Goal: Task Accomplishment & Management: Manage account settings

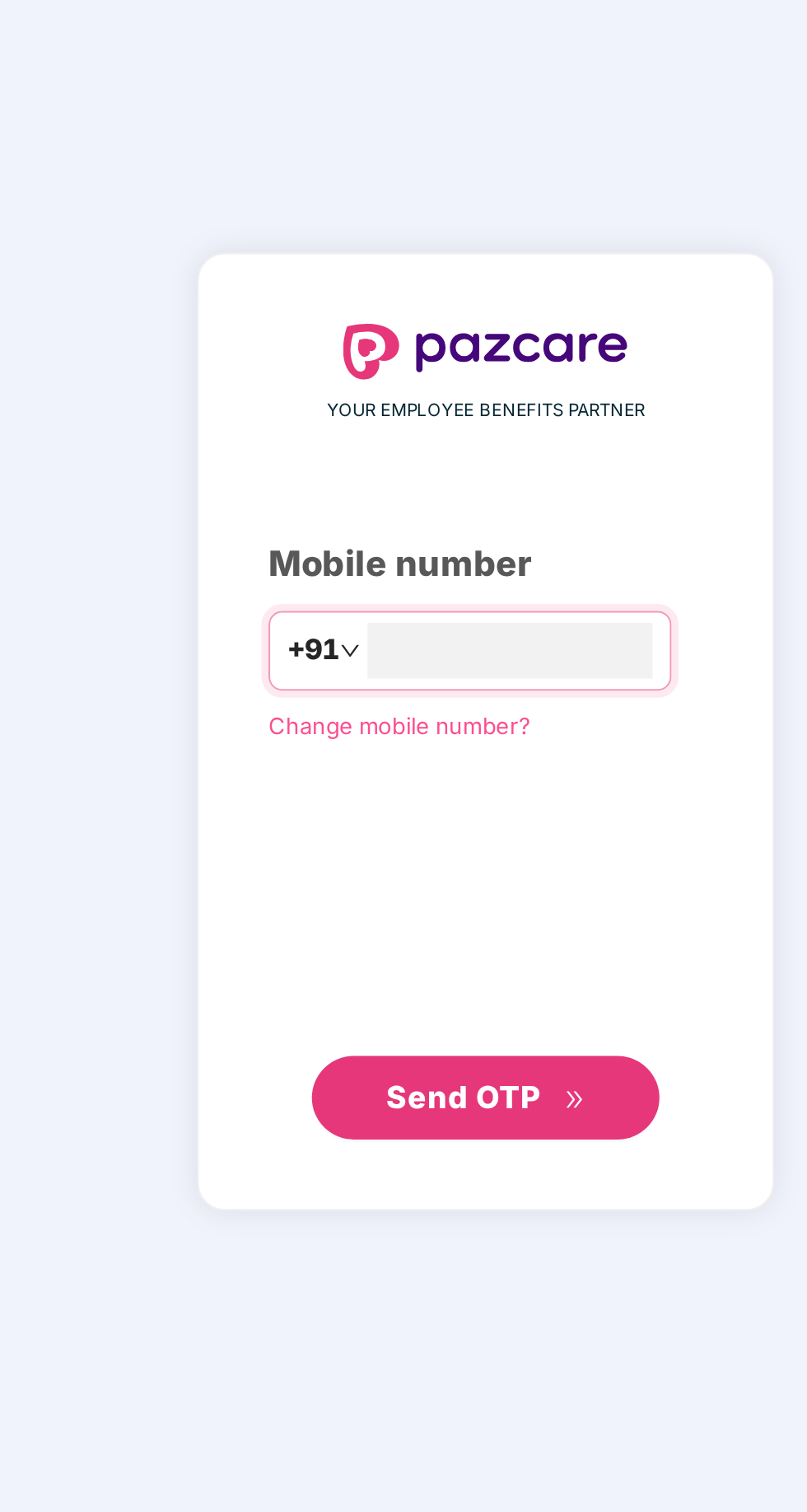
click at [418, 761] on input "number" at bounding box center [416, 748] width 135 height 27
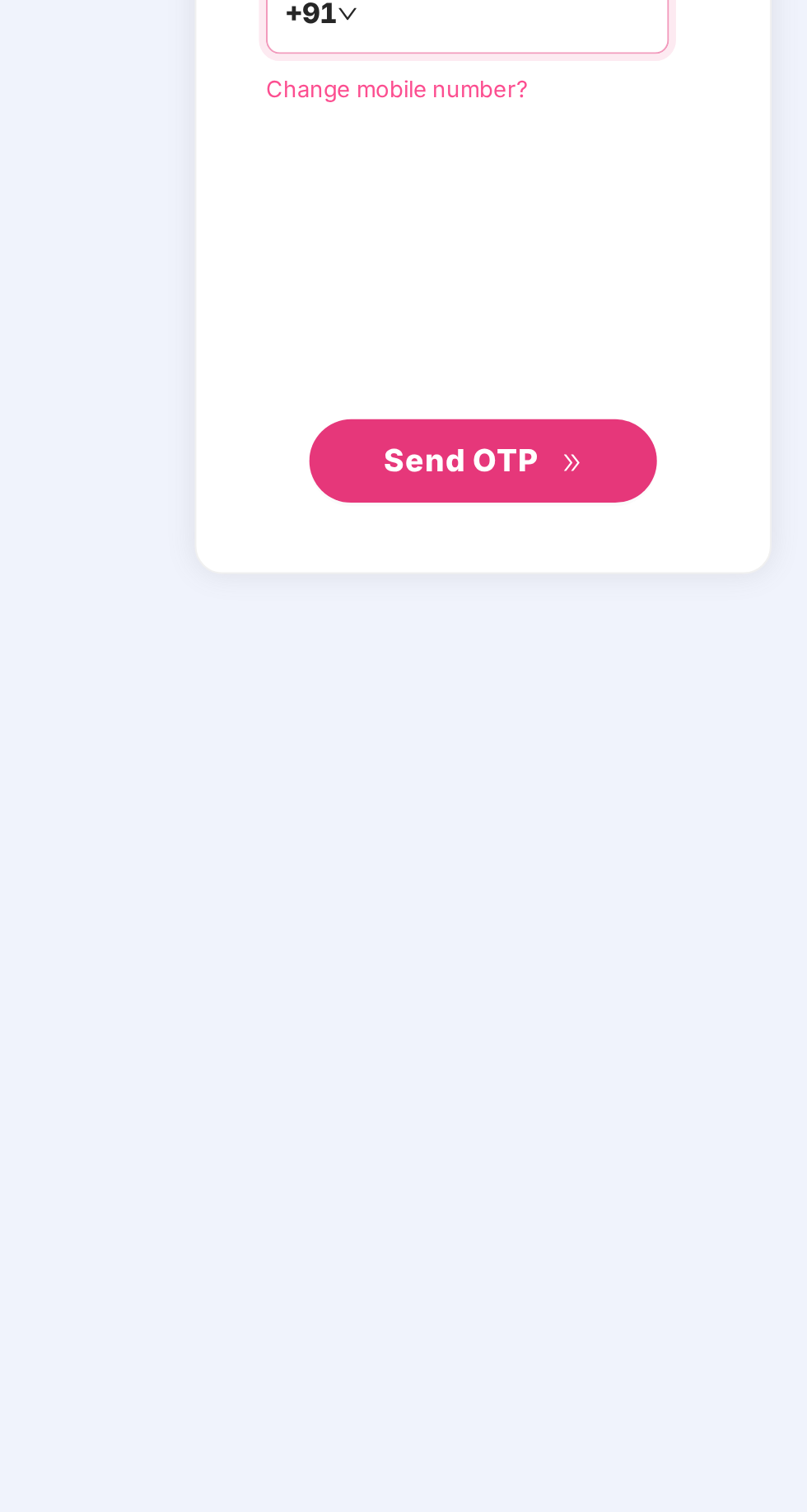
type input "**********"
click at [441, 971] on span "Send OTP" at bounding box center [404, 960] width 94 height 23
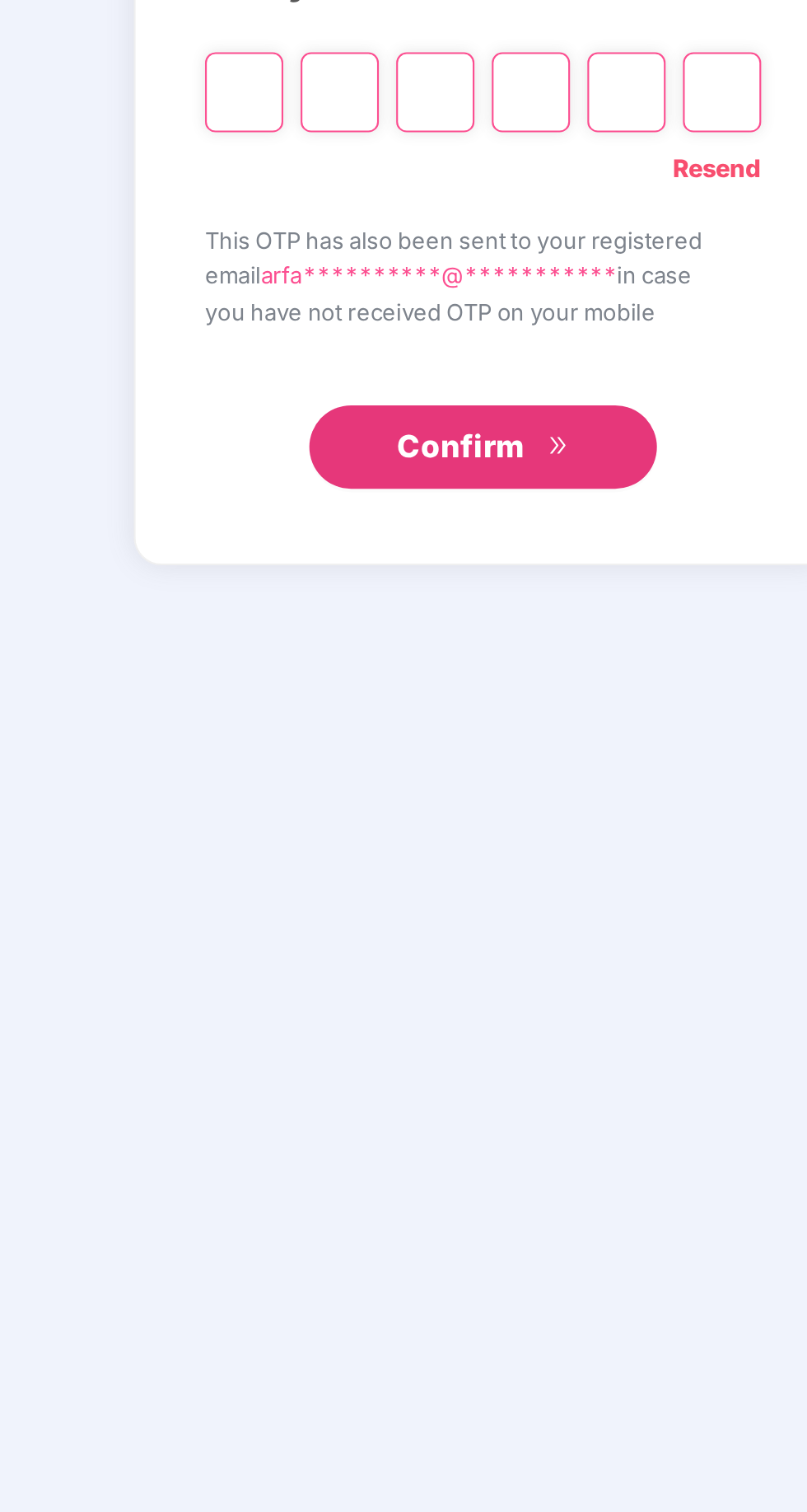
scroll to position [94, 0]
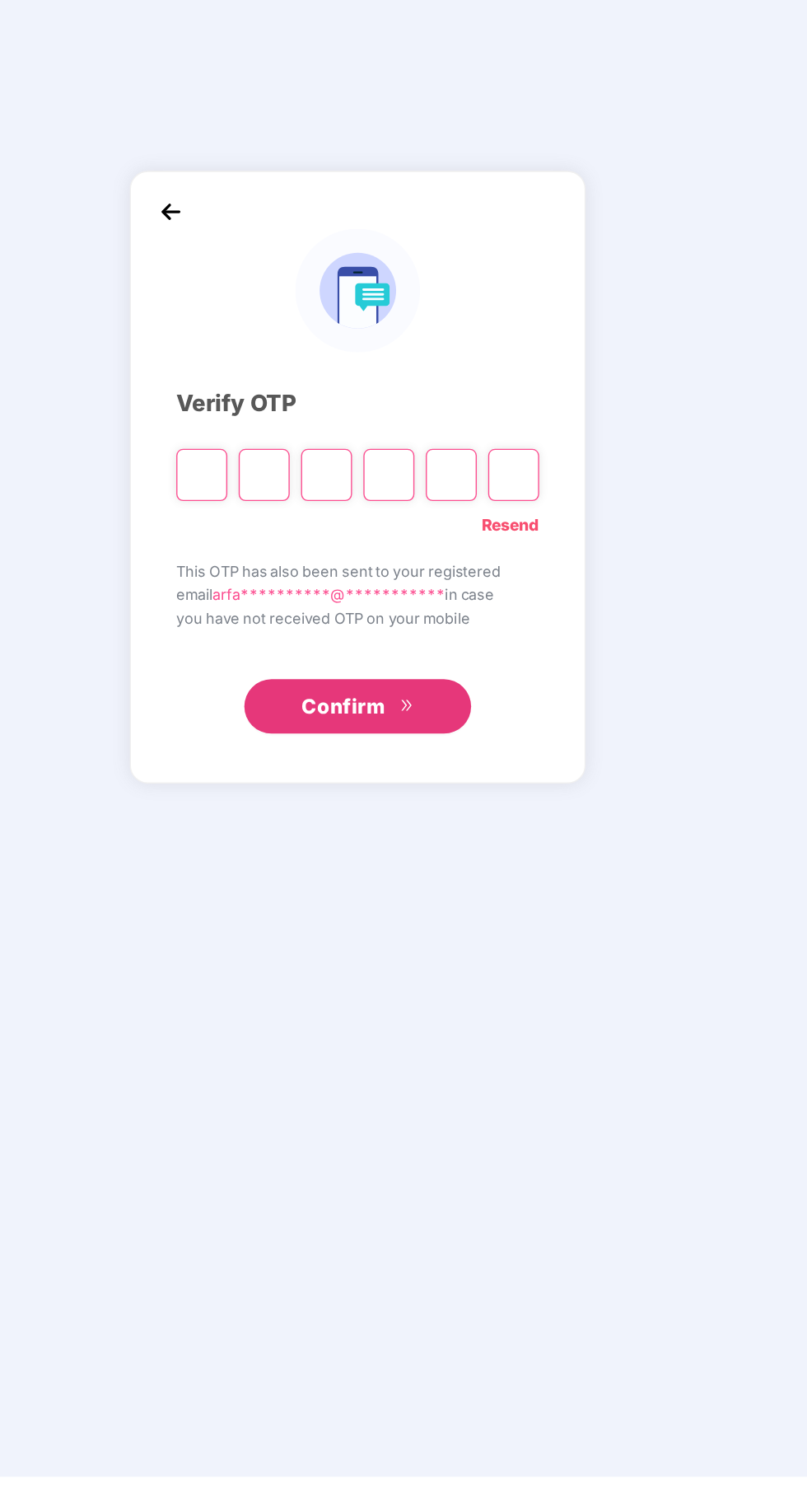
type input "*"
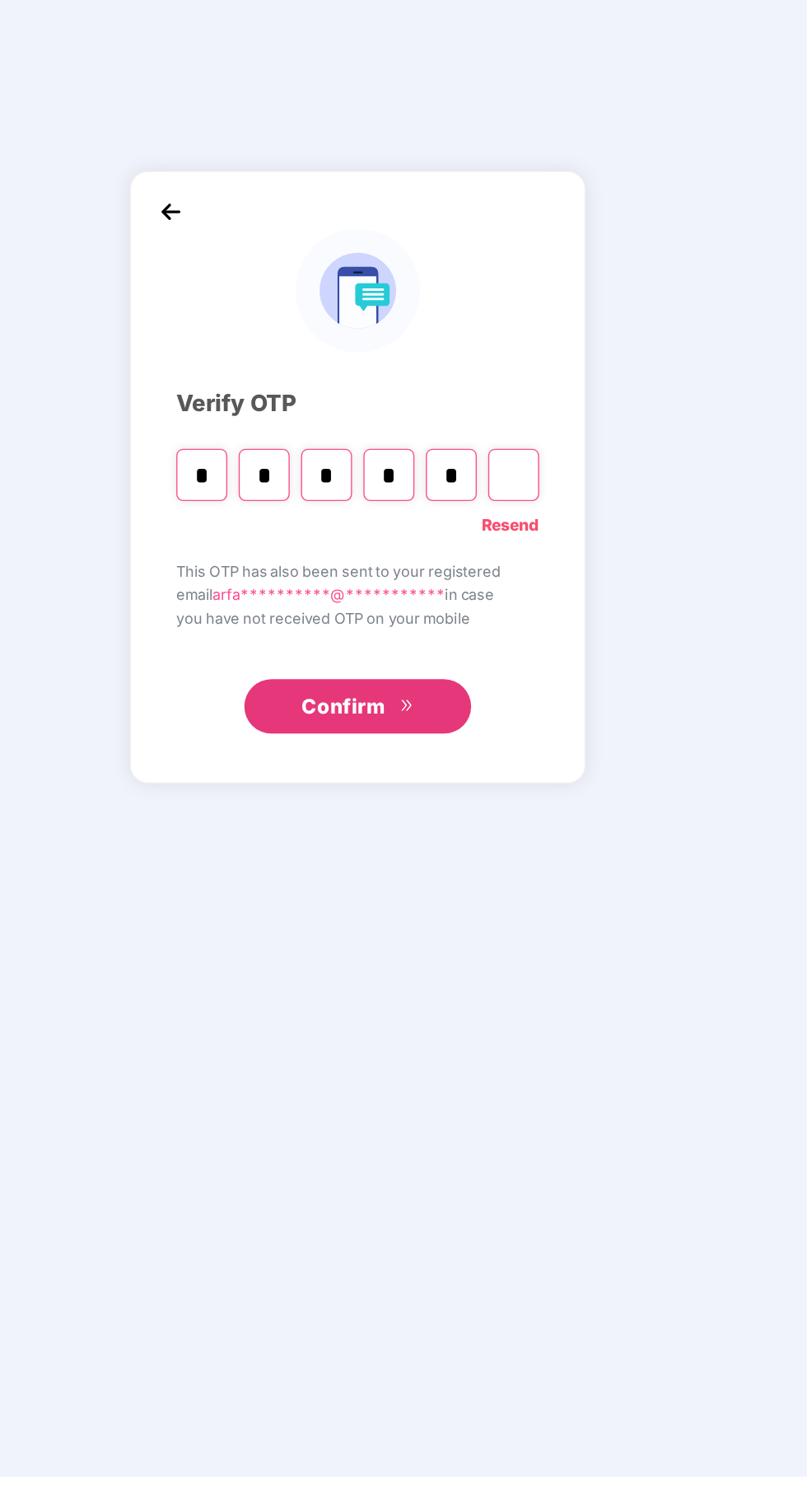
type input "*"
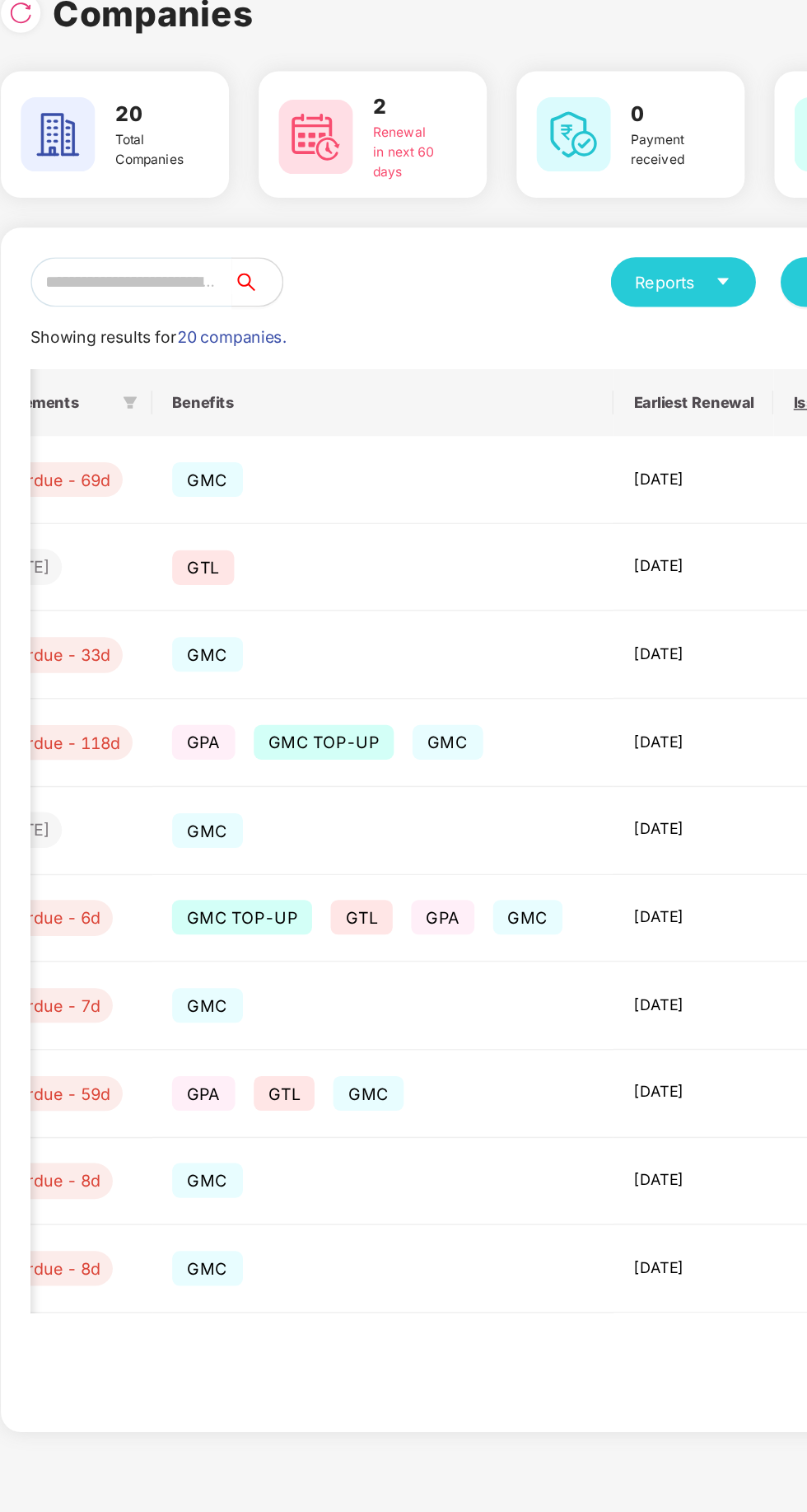
scroll to position [0, 1105]
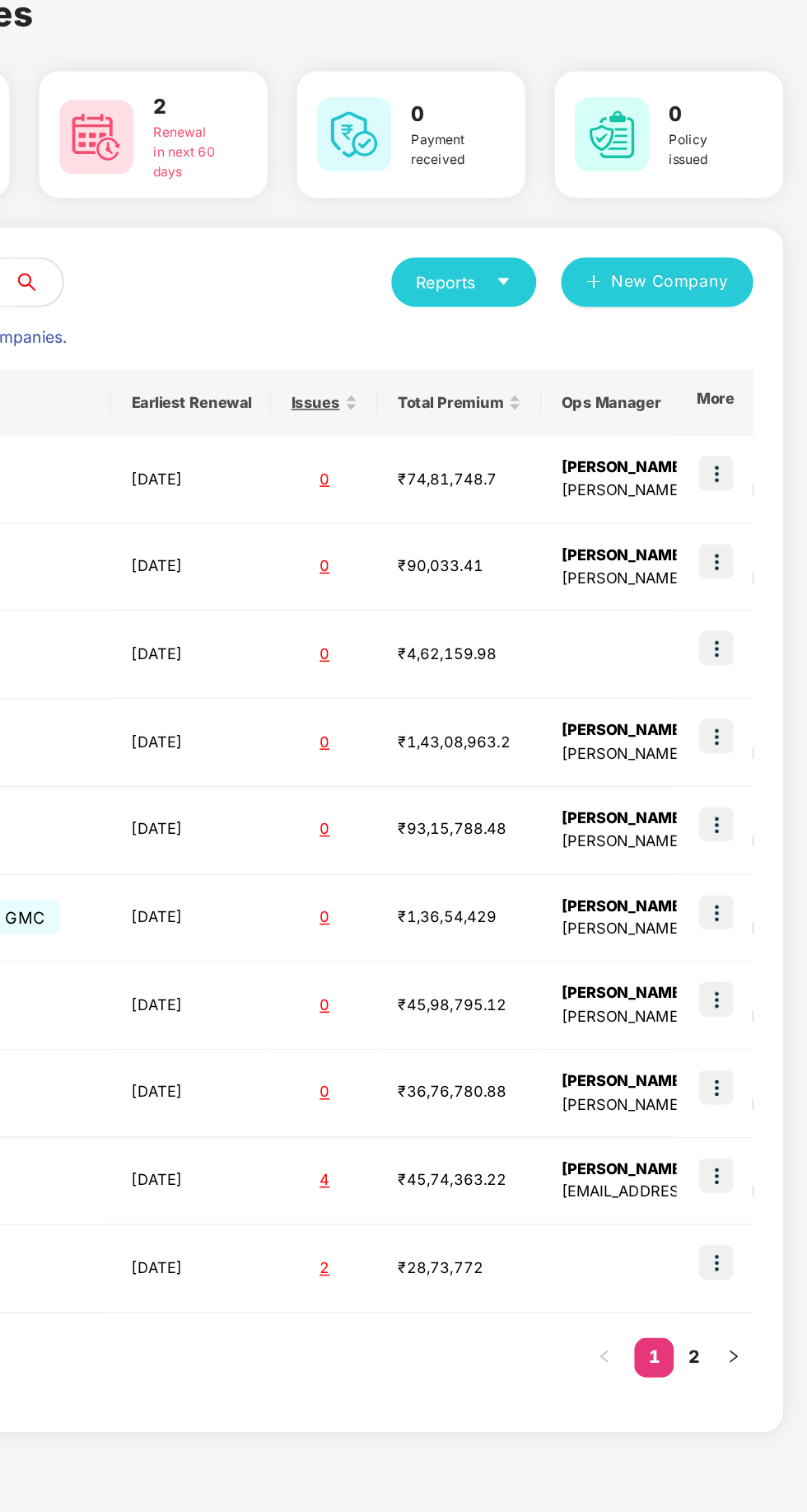
click at [749, 381] on img at bounding box center [747, 392] width 23 height 23
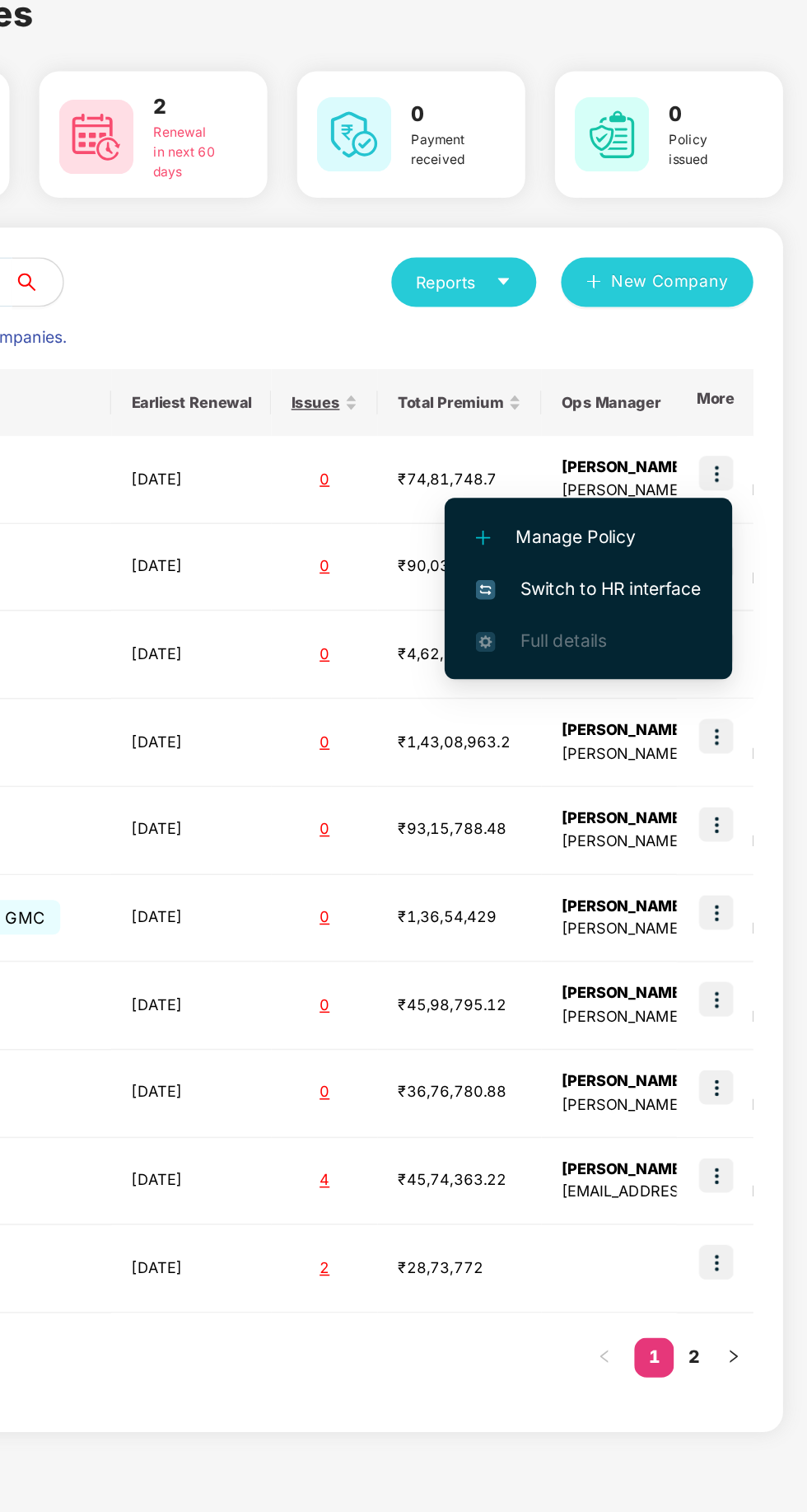
click at [688, 431] on li "Manage Policy" at bounding box center [661, 433] width 192 height 34
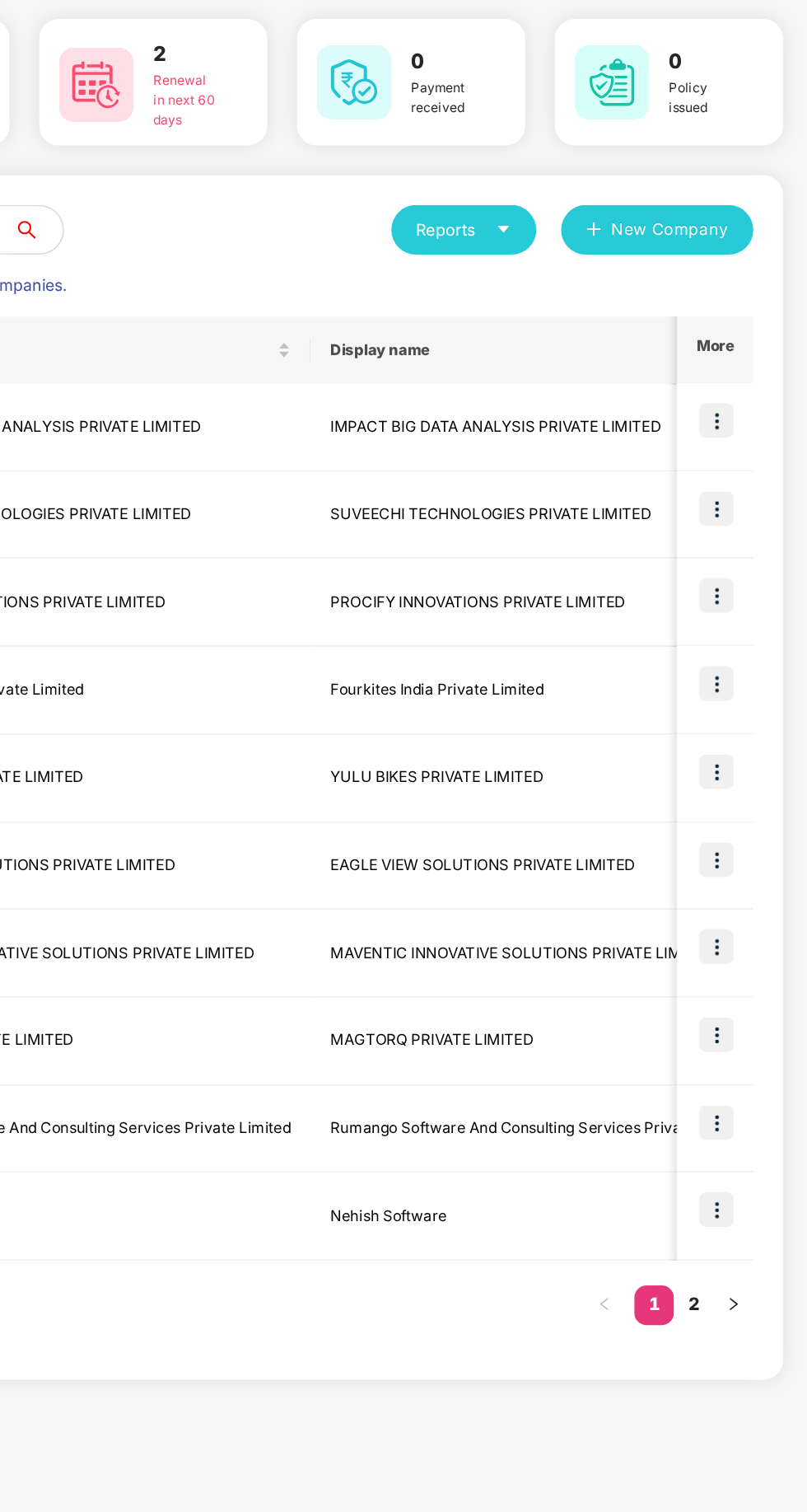
click at [753, 382] on img at bounding box center [747, 392] width 23 height 23
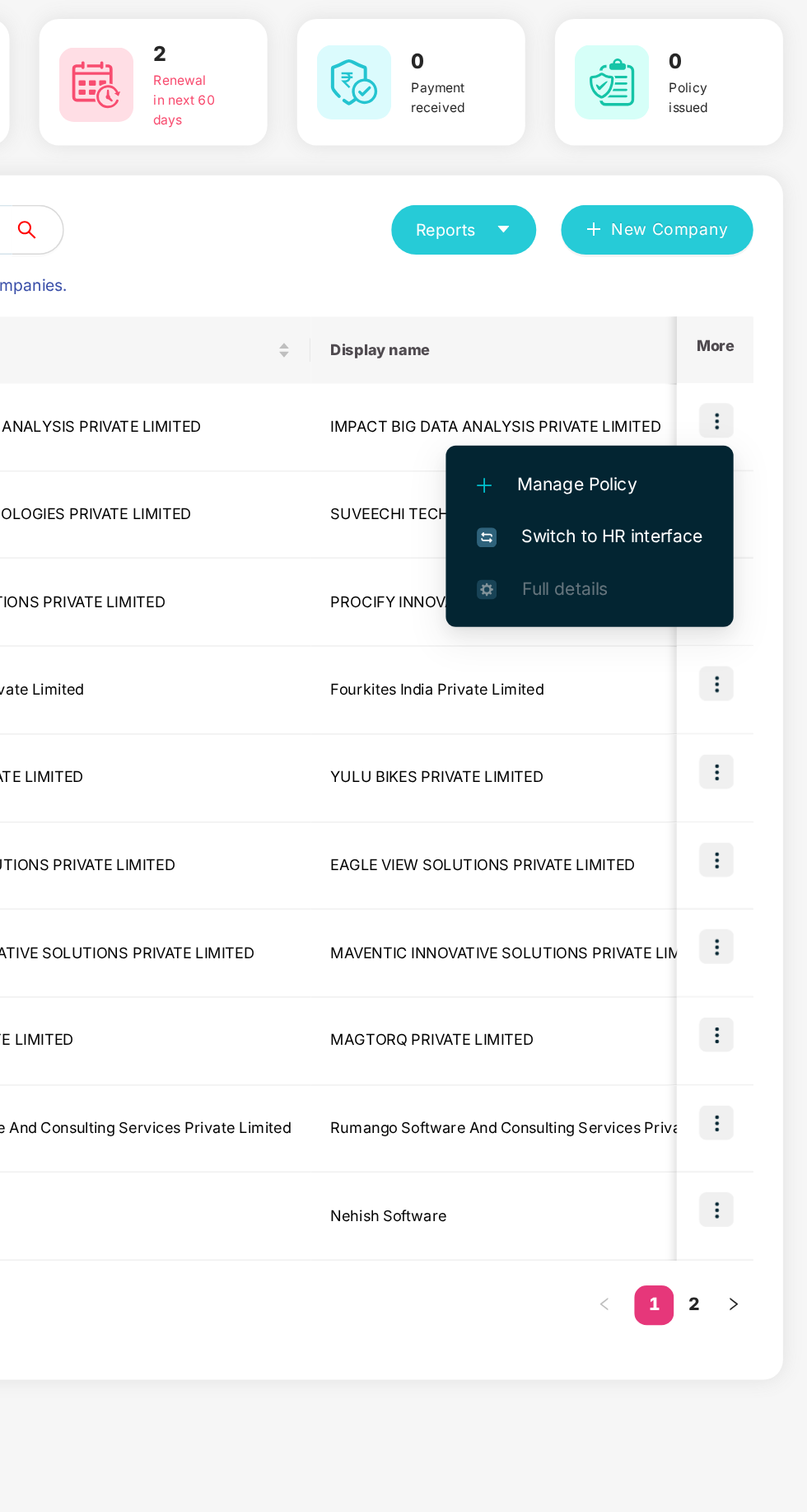
click at [735, 460] on span "Switch to HR interface" at bounding box center [661, 469] width 150 height 18
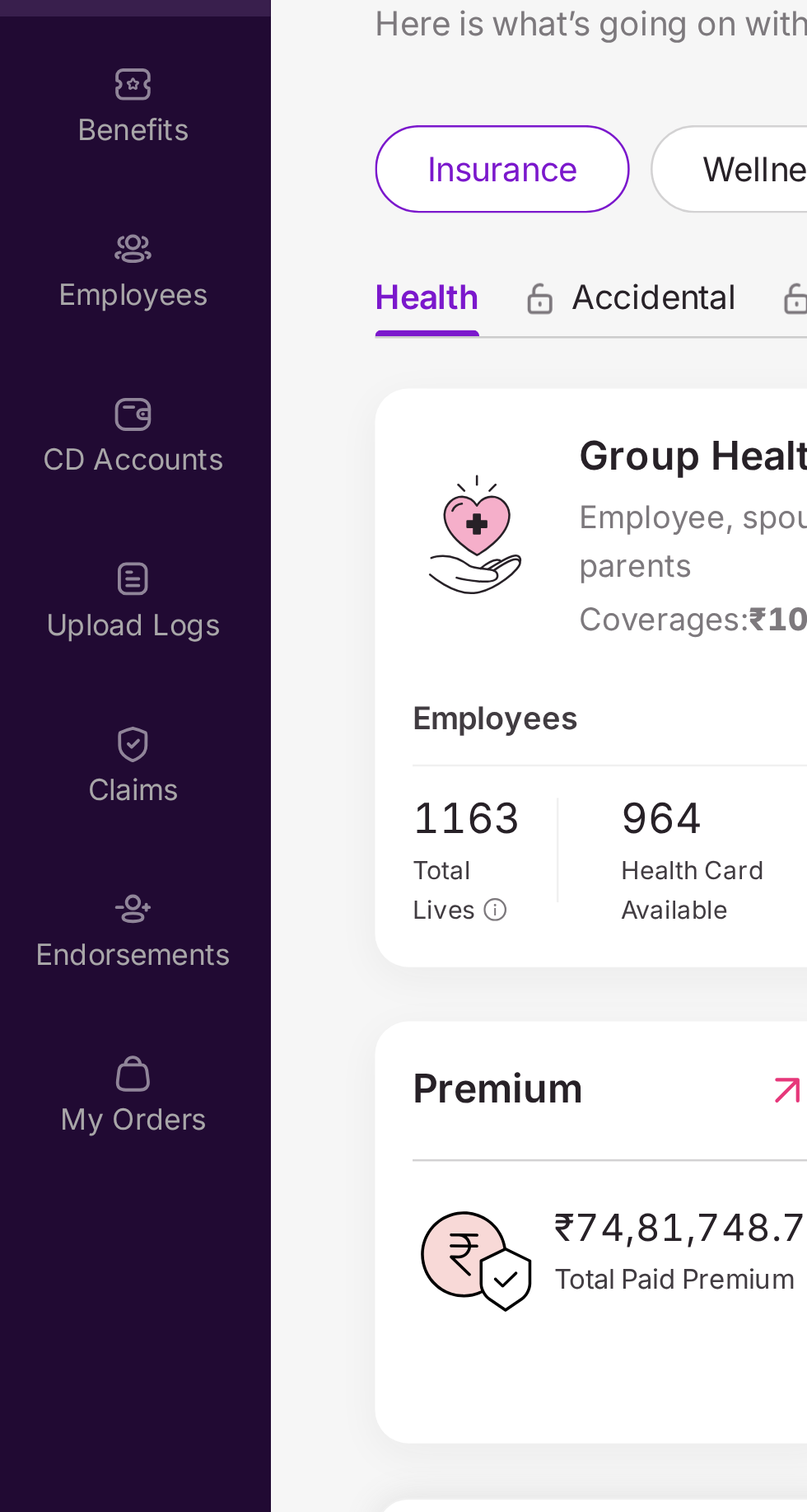
scroll to position [7, 0]
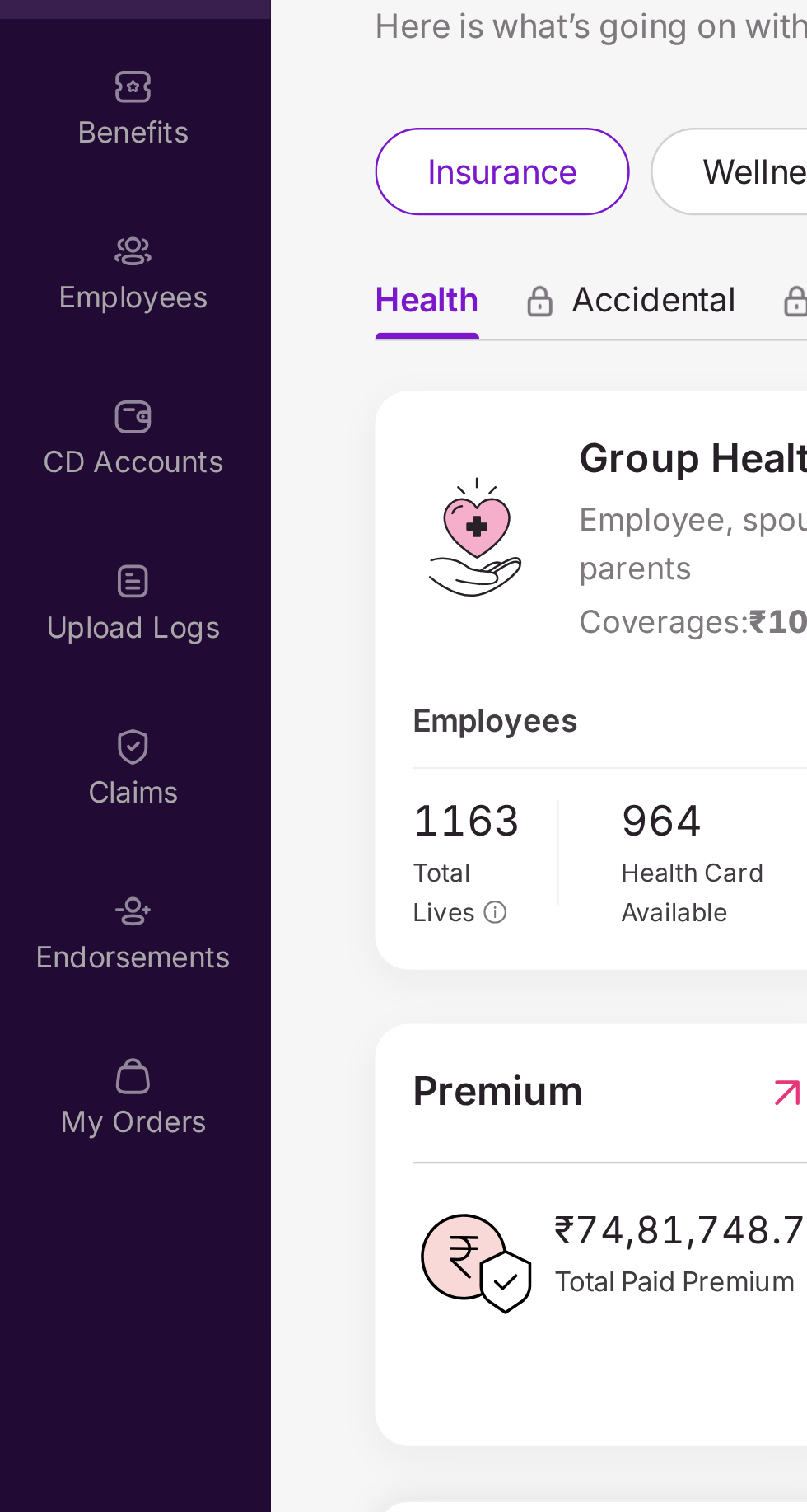
click at [40, 219] on div "Employees" at bounding box center [54, 224] width 109 height 17
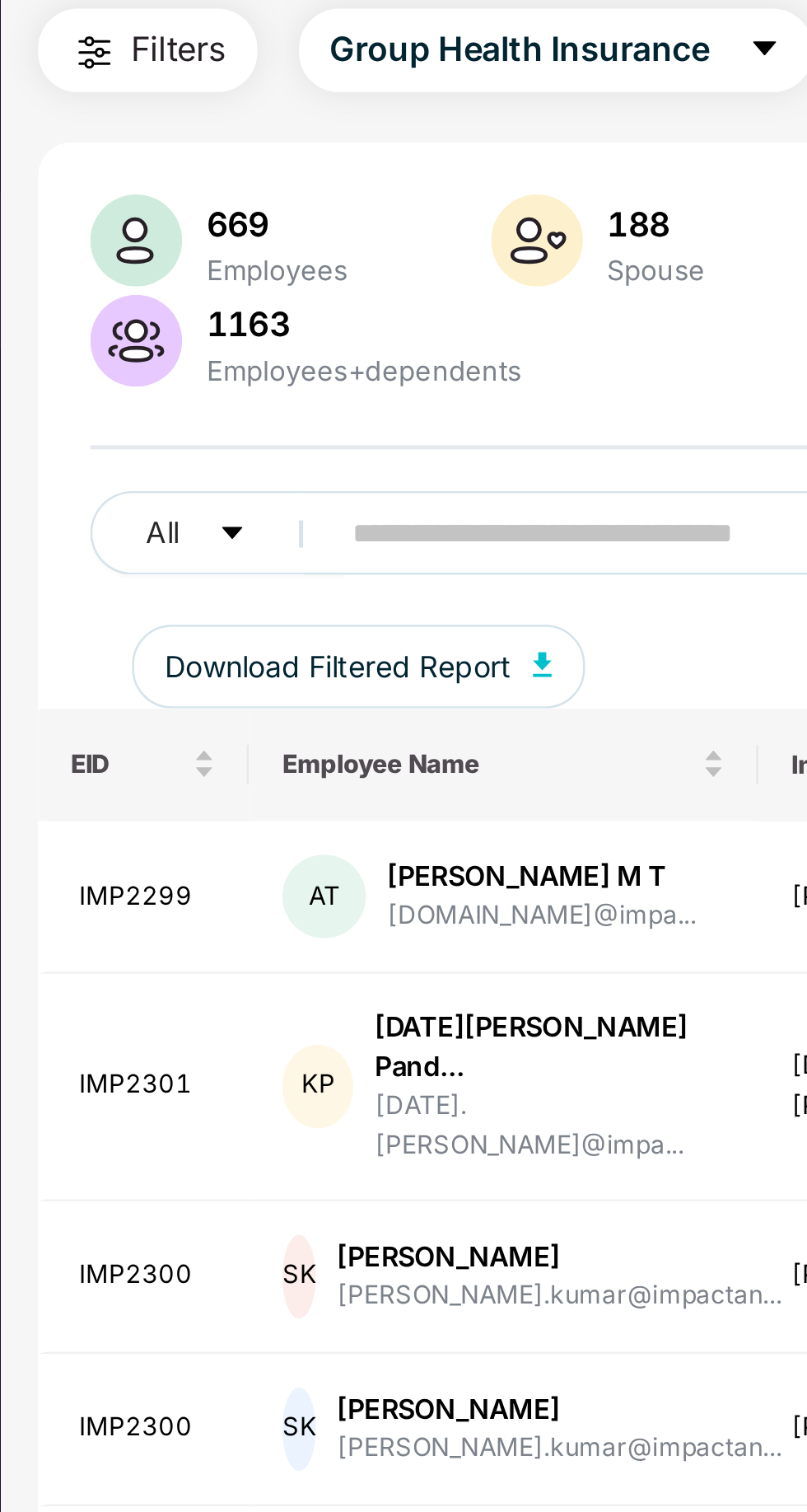
click at [319, 317] on input "text" at bounding box center [396, 317] width 296 height 25
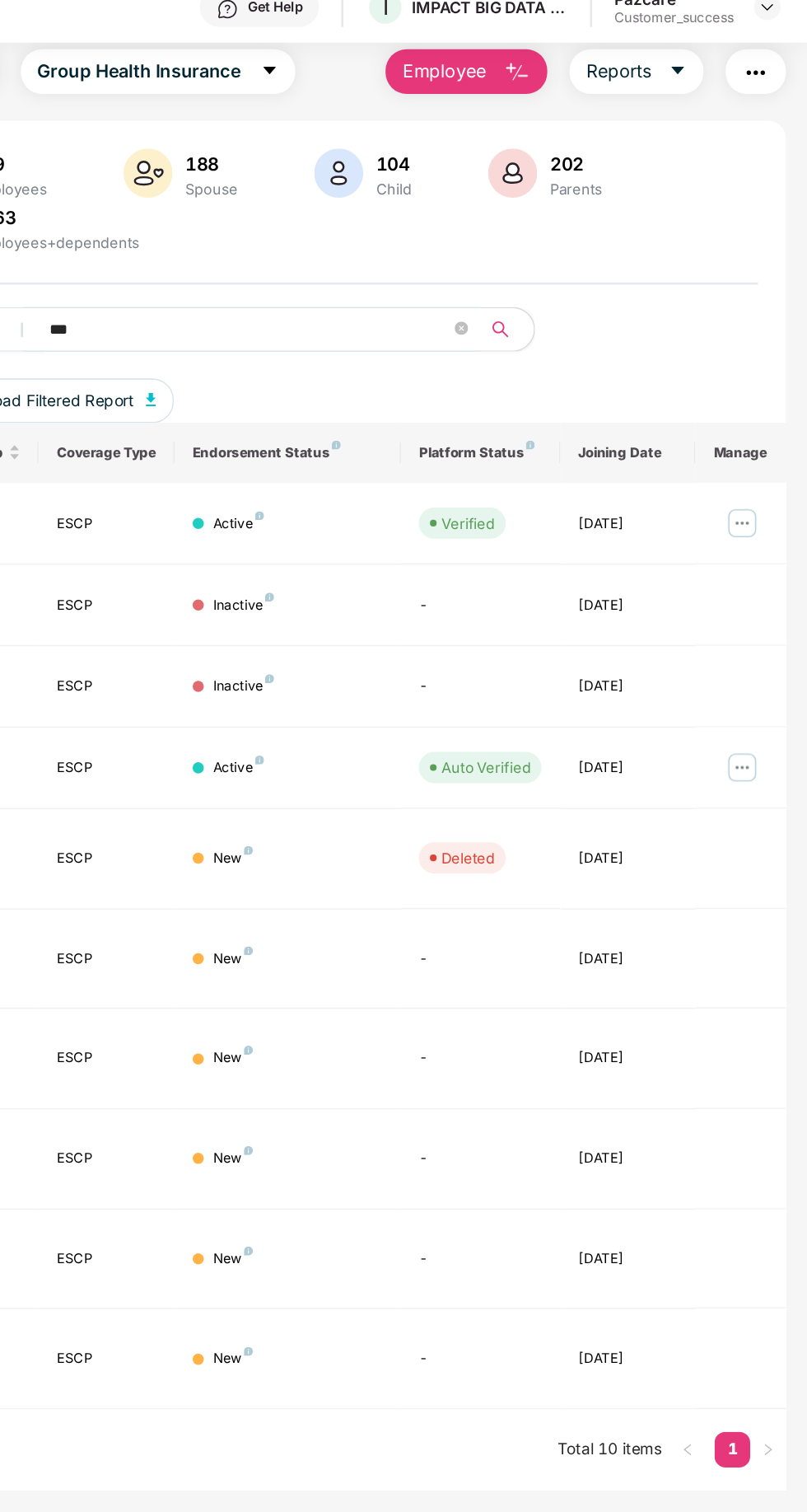
type input "***"
click at [756, 402] on img at bounding box center [759, 408] width 27 height 27
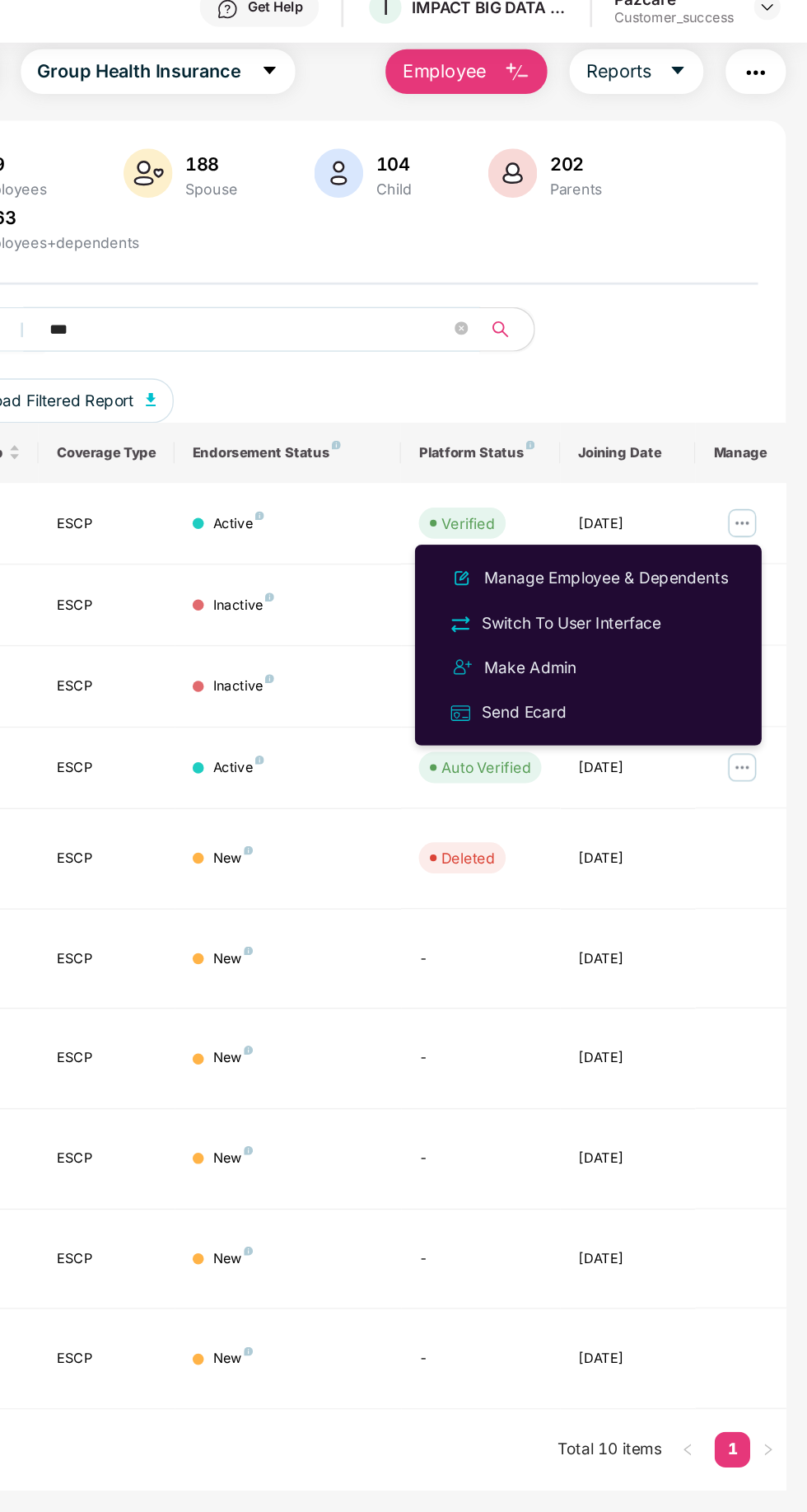
click at [699, 484] on div "Switch To User Interface" at bounding box center [633, 481] width 139 height 18
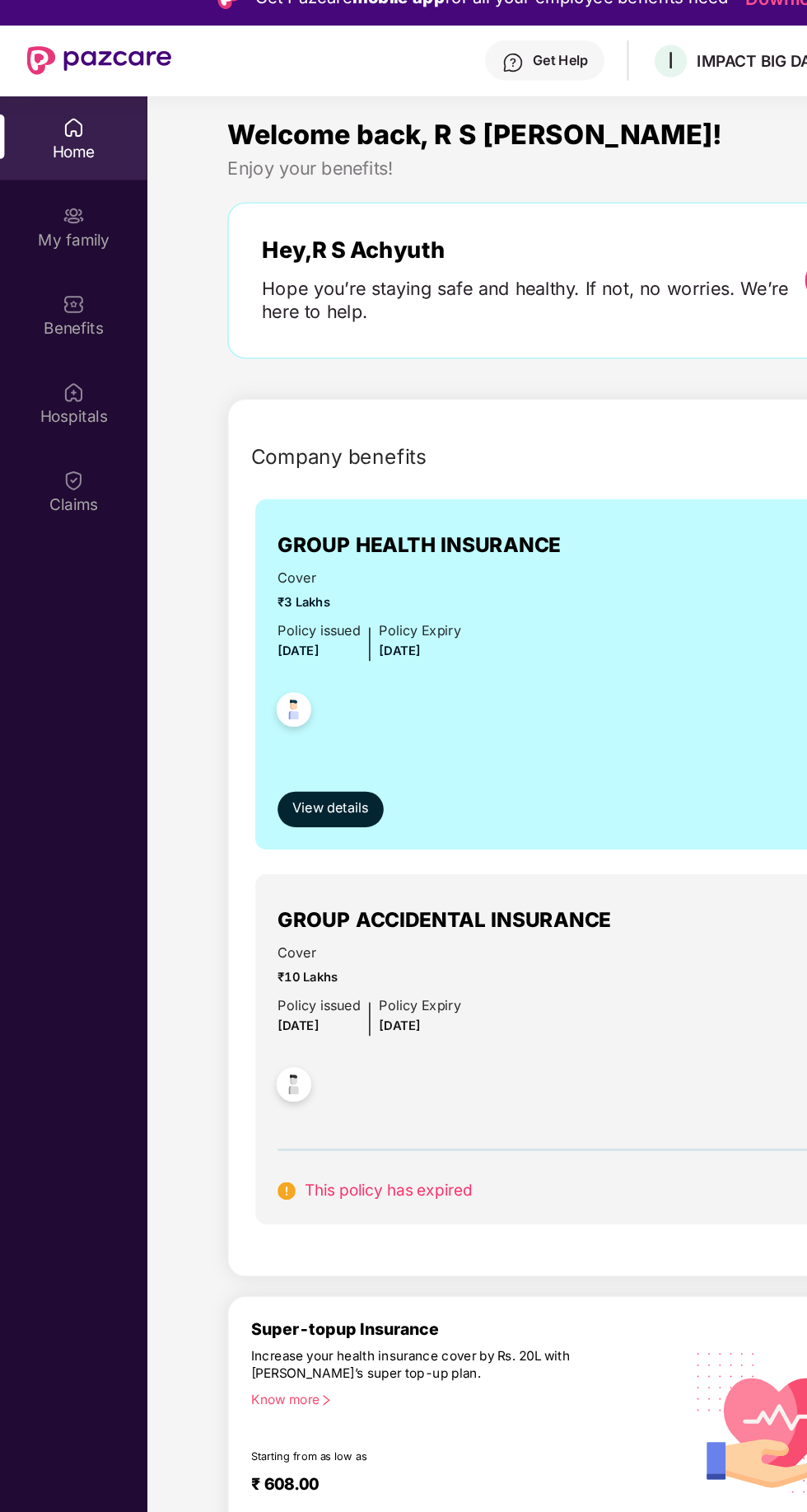
click at [43, 191] on div "My family" at bounding box center [54, 199] width 109 height 17
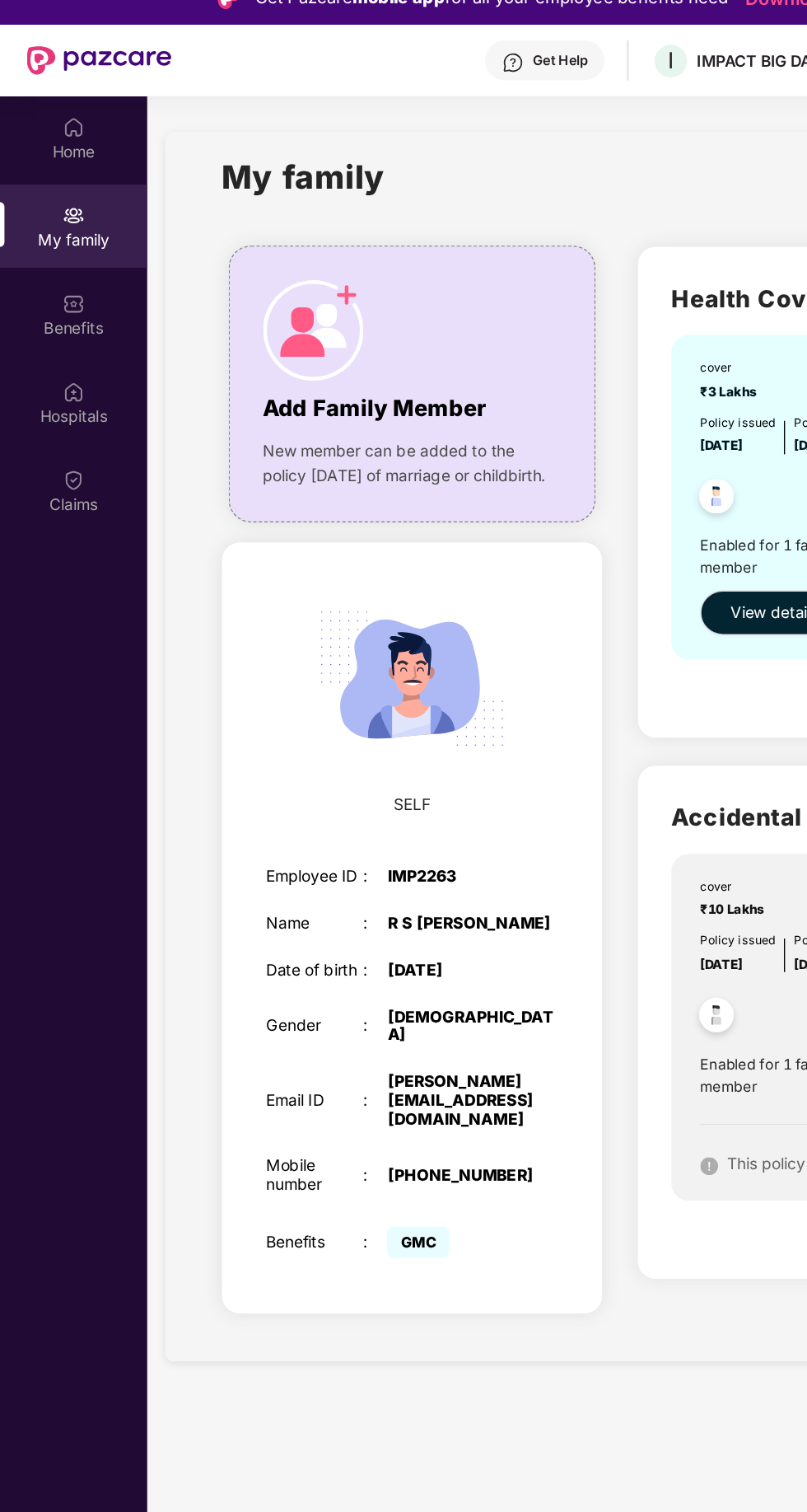
click at [41, 383] on div "Claims" at bounding box center [54, 384] width 109 height 62
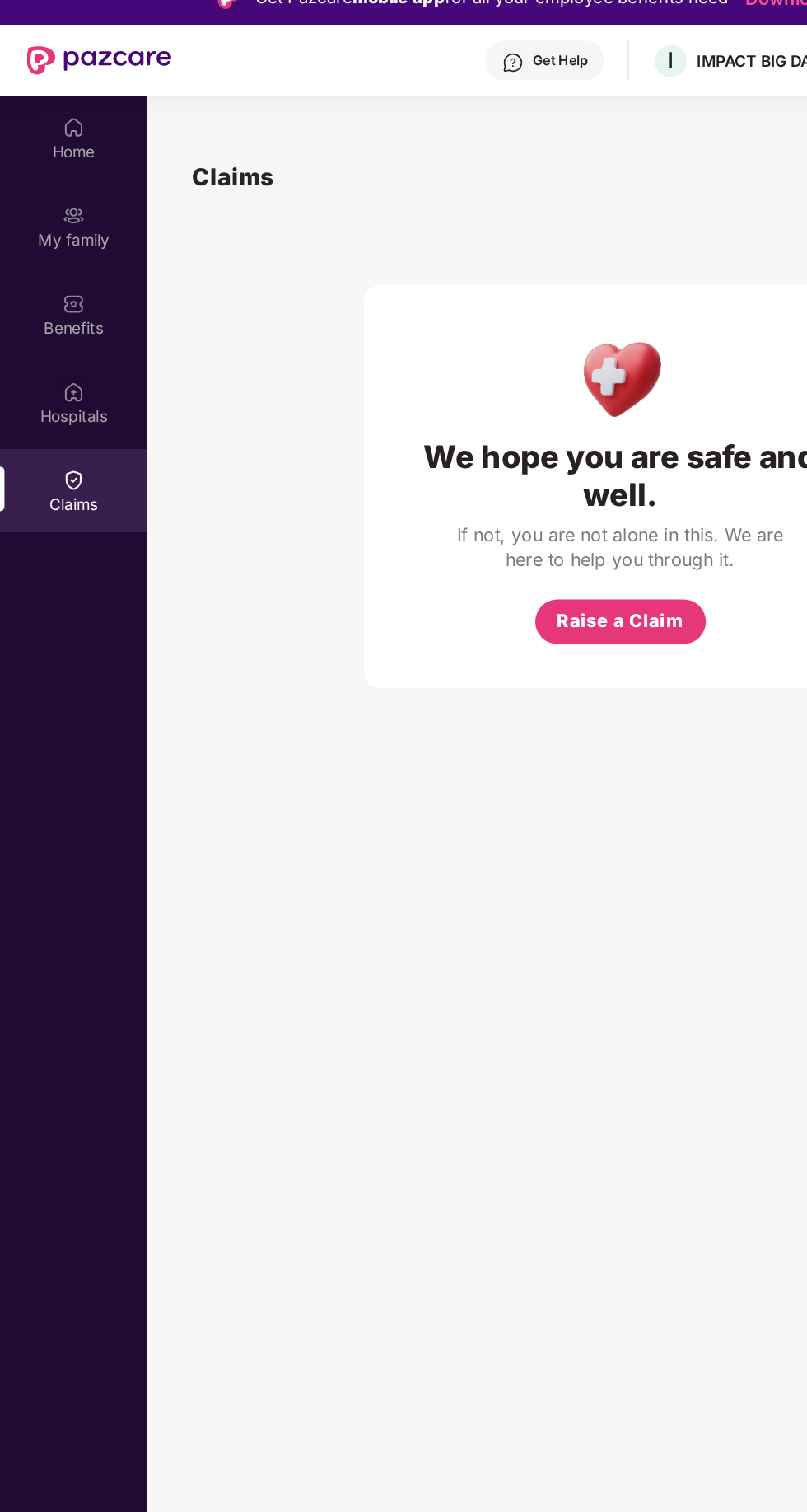
click at [41, 191] on div "My family" at bounding box center [54, 199] width 109 height 17
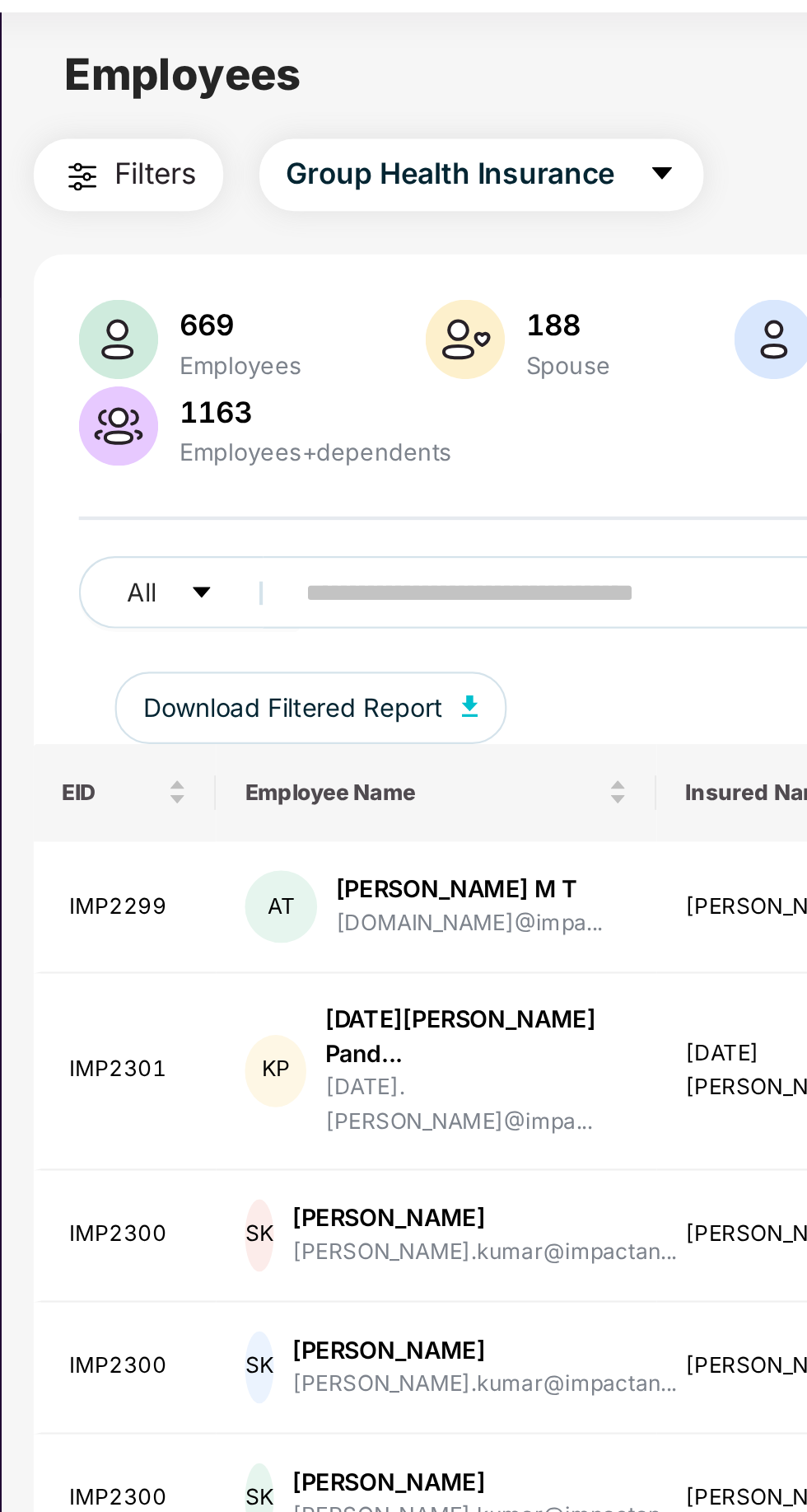
click at [271, 315] on input "text" at bounding box center [396, 317] width 296 height 25
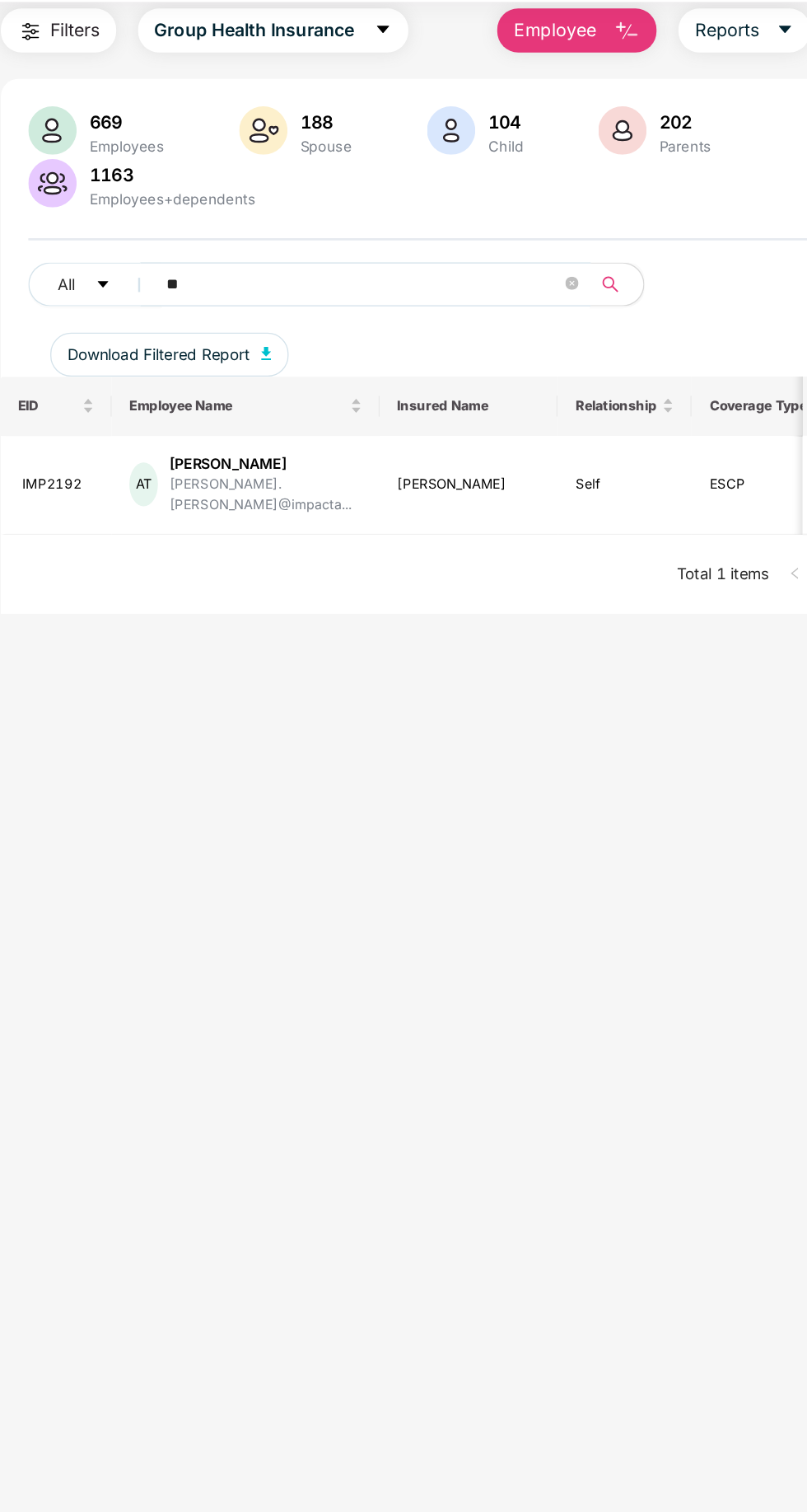
click at [484, 261] on input "**" at bounding box center [396, 264] width 296 height 25
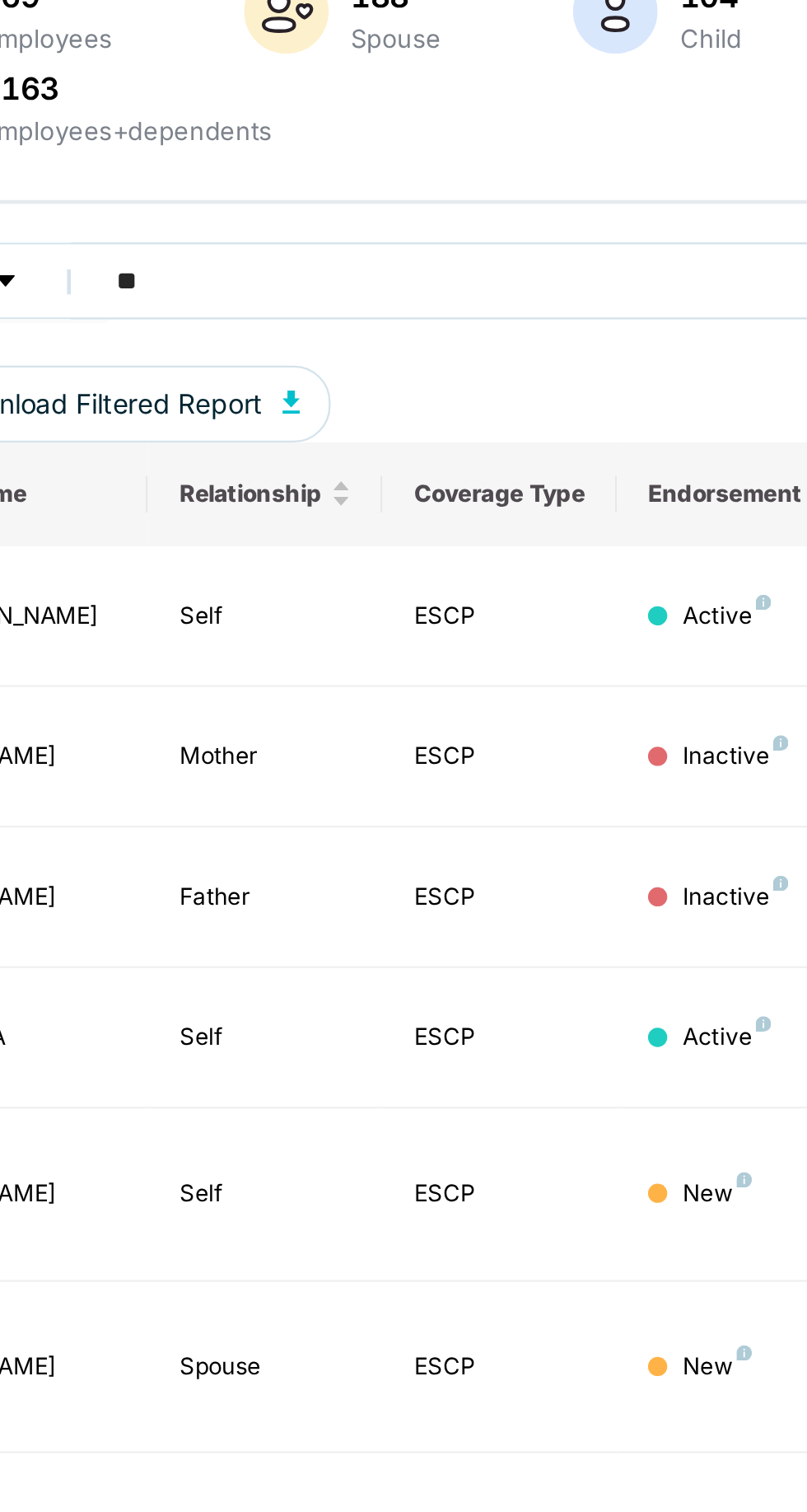
scroll to position [0, 402]
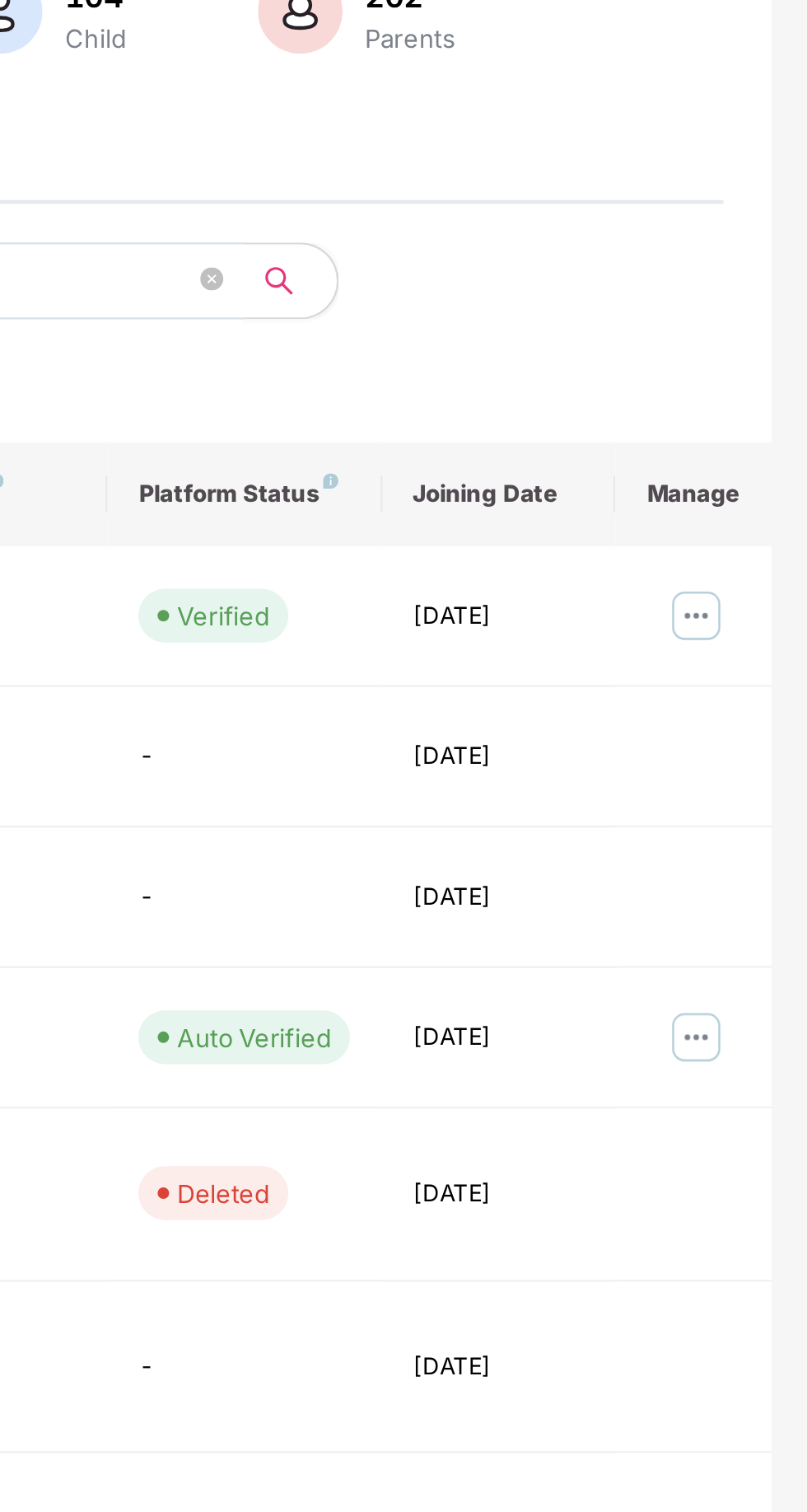
type input "**"
click at [771, 404] on img at bounding box center [759, 408] width 27 height 27
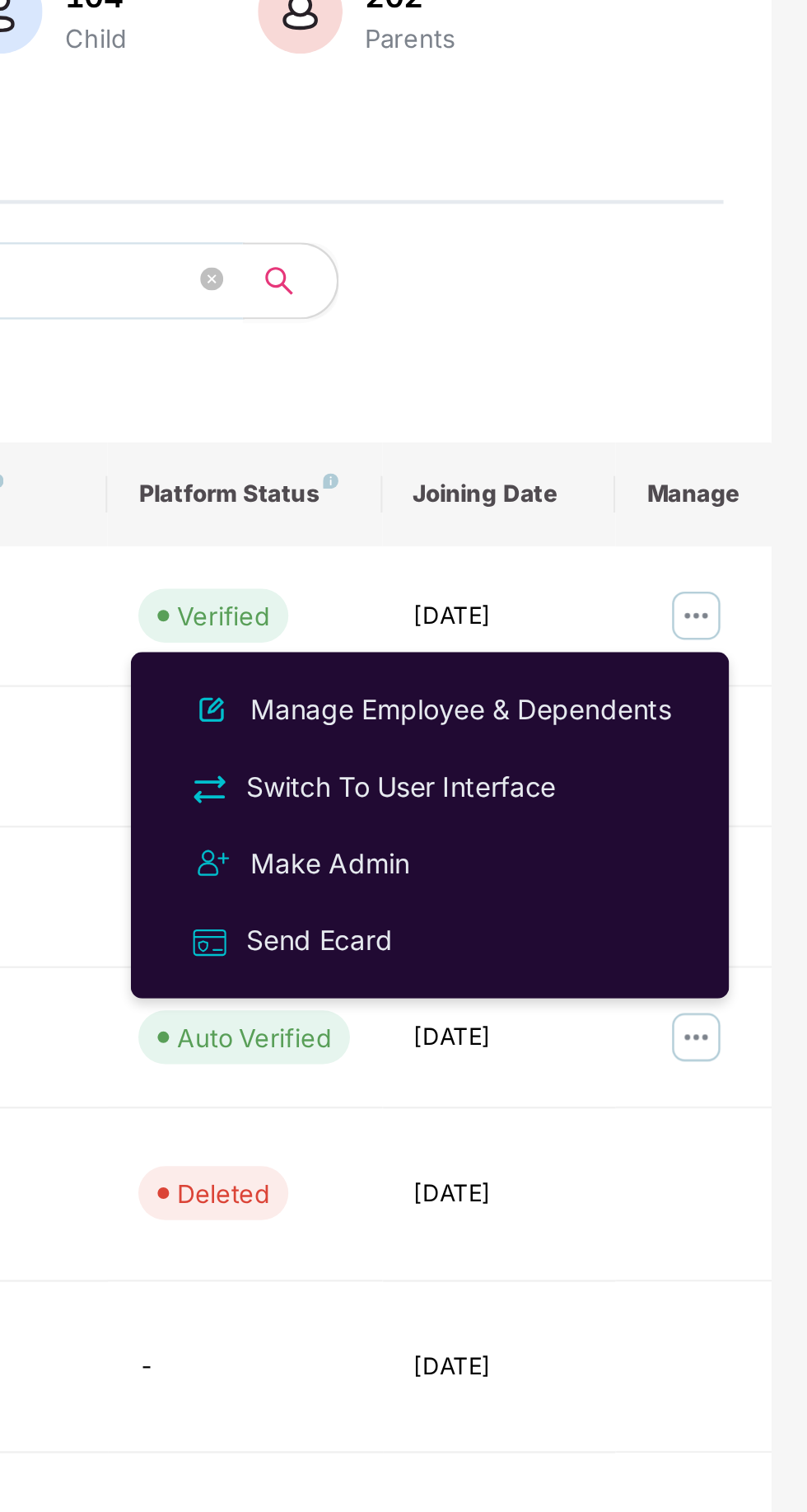
click at [712, 448] on div "Manage Employee & Dependents" at bounding box center [659, 448] width 187 height 18
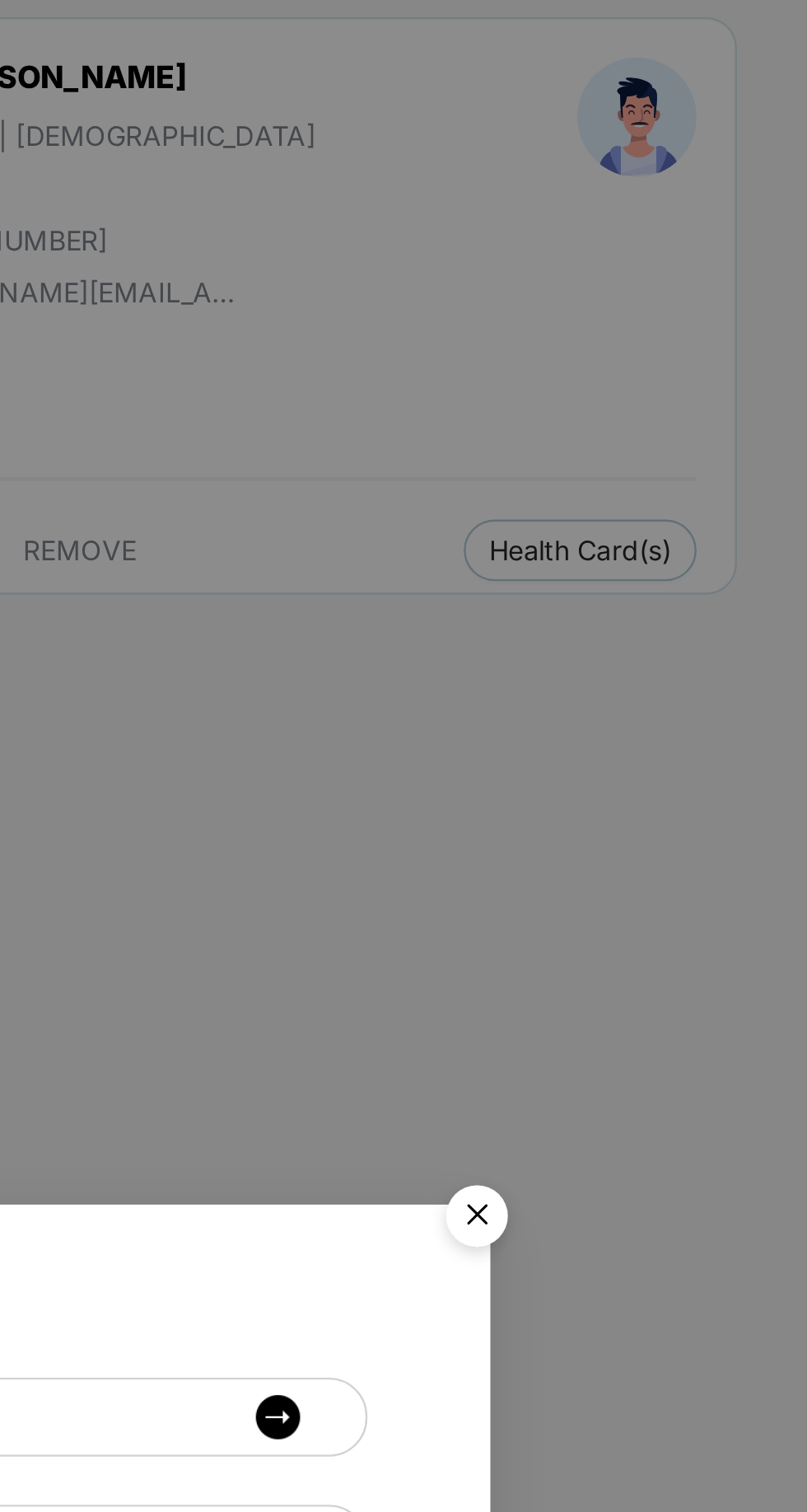
click at [669, 661] on img "Close" at bounding box center [665, 667] width 46 height 46
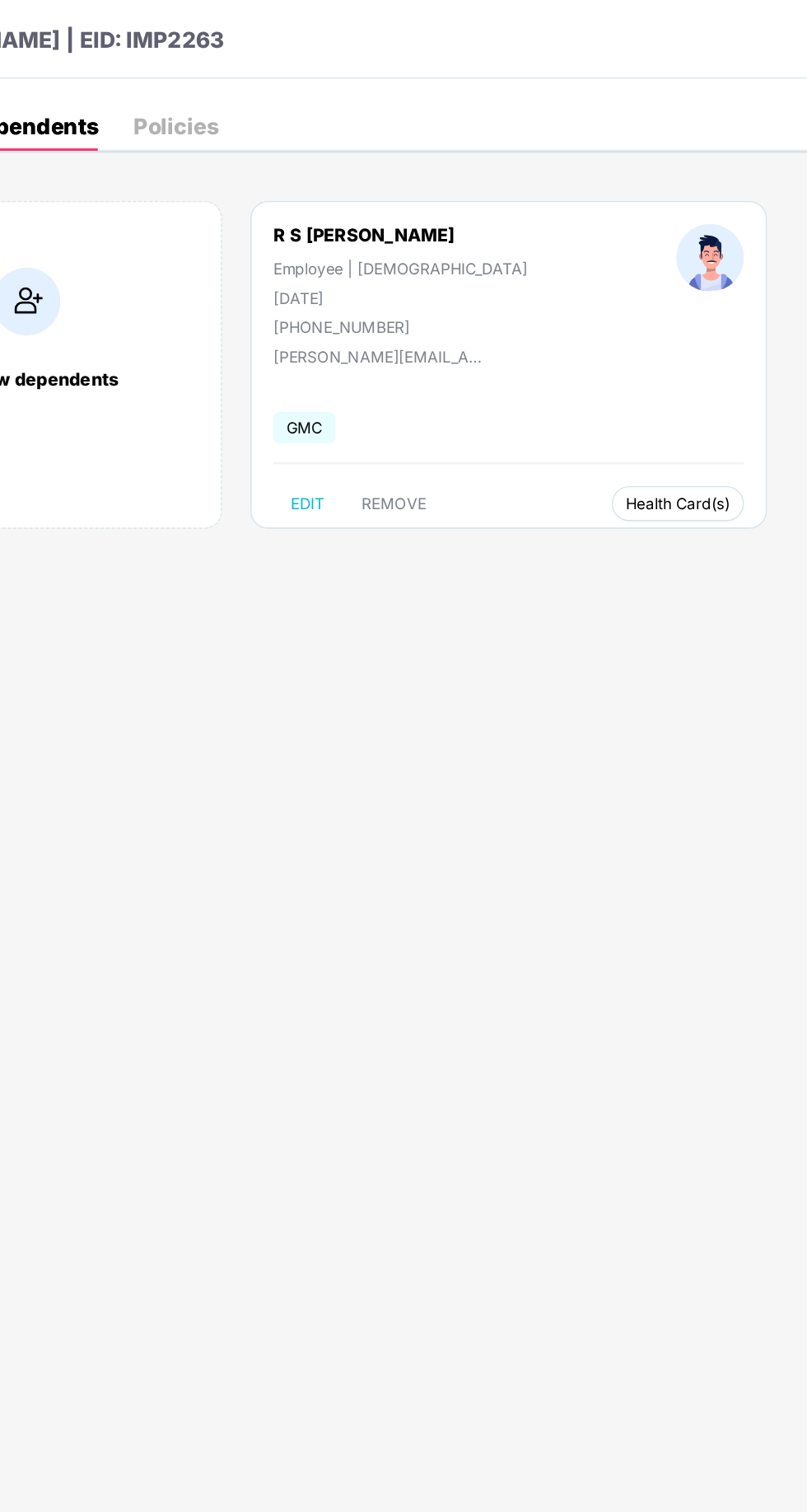
click at [671, 384] on span "Health Card(s)" at bounding box center [710, 380] width 79 height 8
click at [723, 413] on span "Health Insurance(ESCP)" at bounding box center [687, 413] width 151 height 18
